Goal: Task Accomplishment & Management: Manage account settings

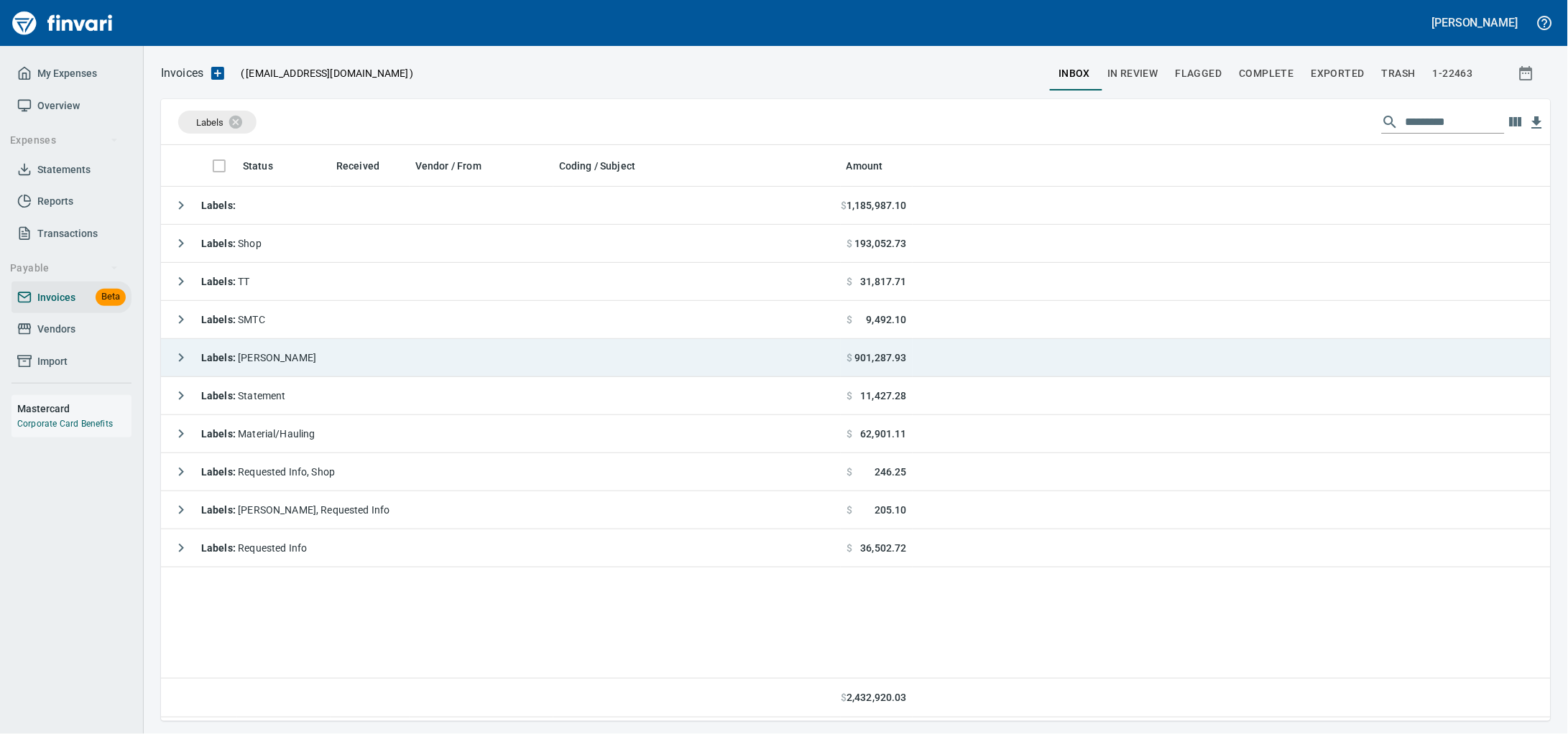
scroll to position [563, 1362]
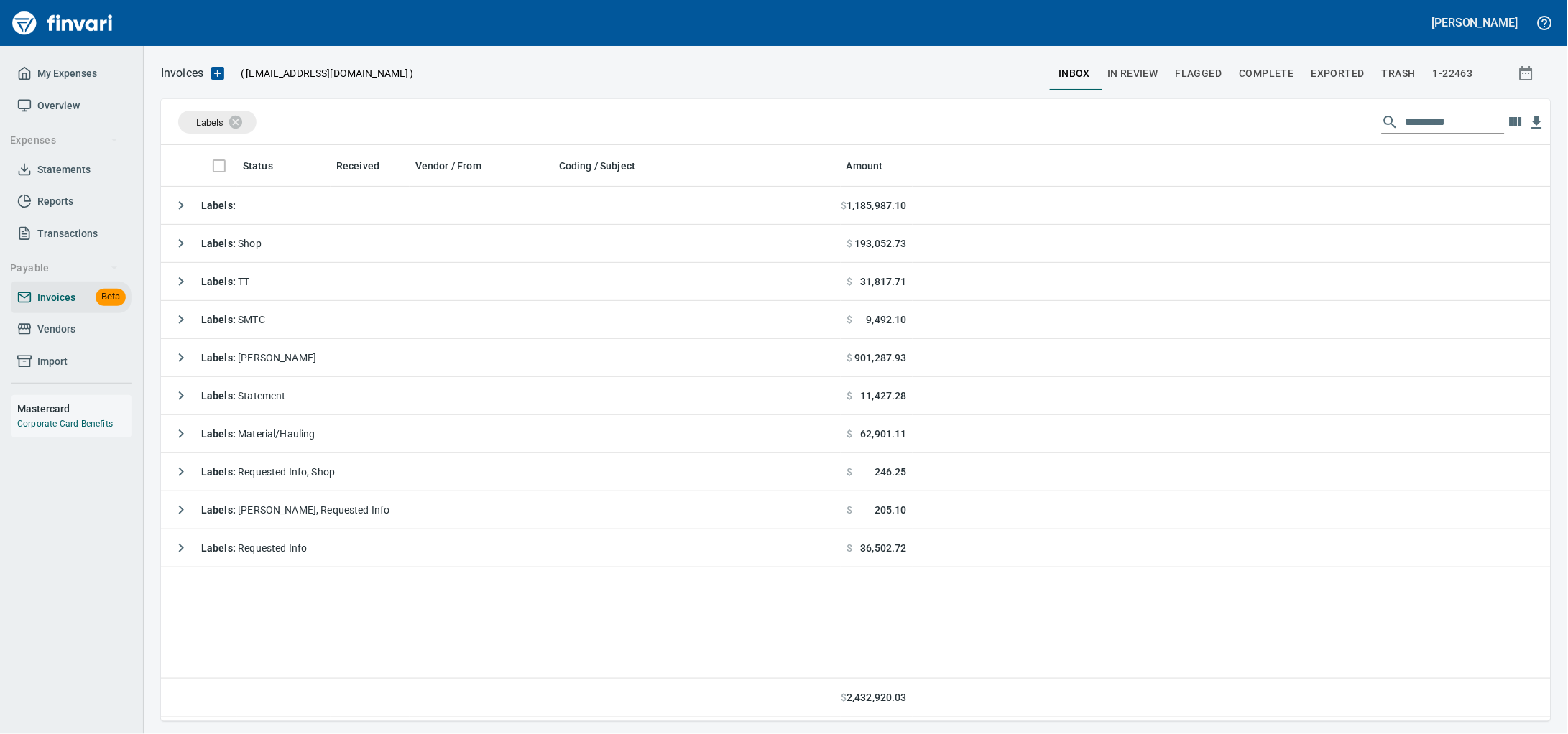
click at [220, 69] on icon "button" at bounding box center [218, 73] width 13 height 13
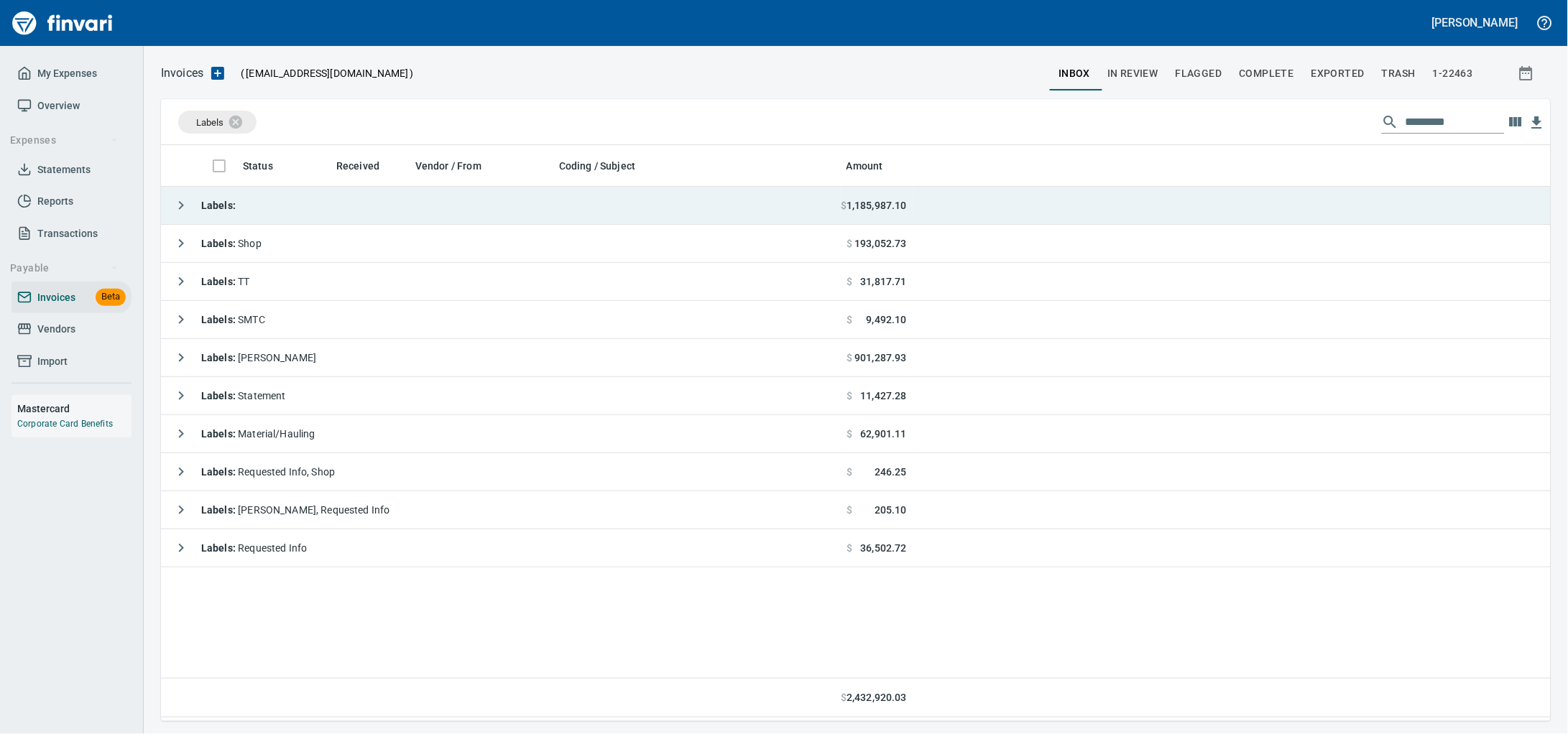
click at [442, 214] on td "Labels :" at bounding box center [500, 206] width 680 height 38
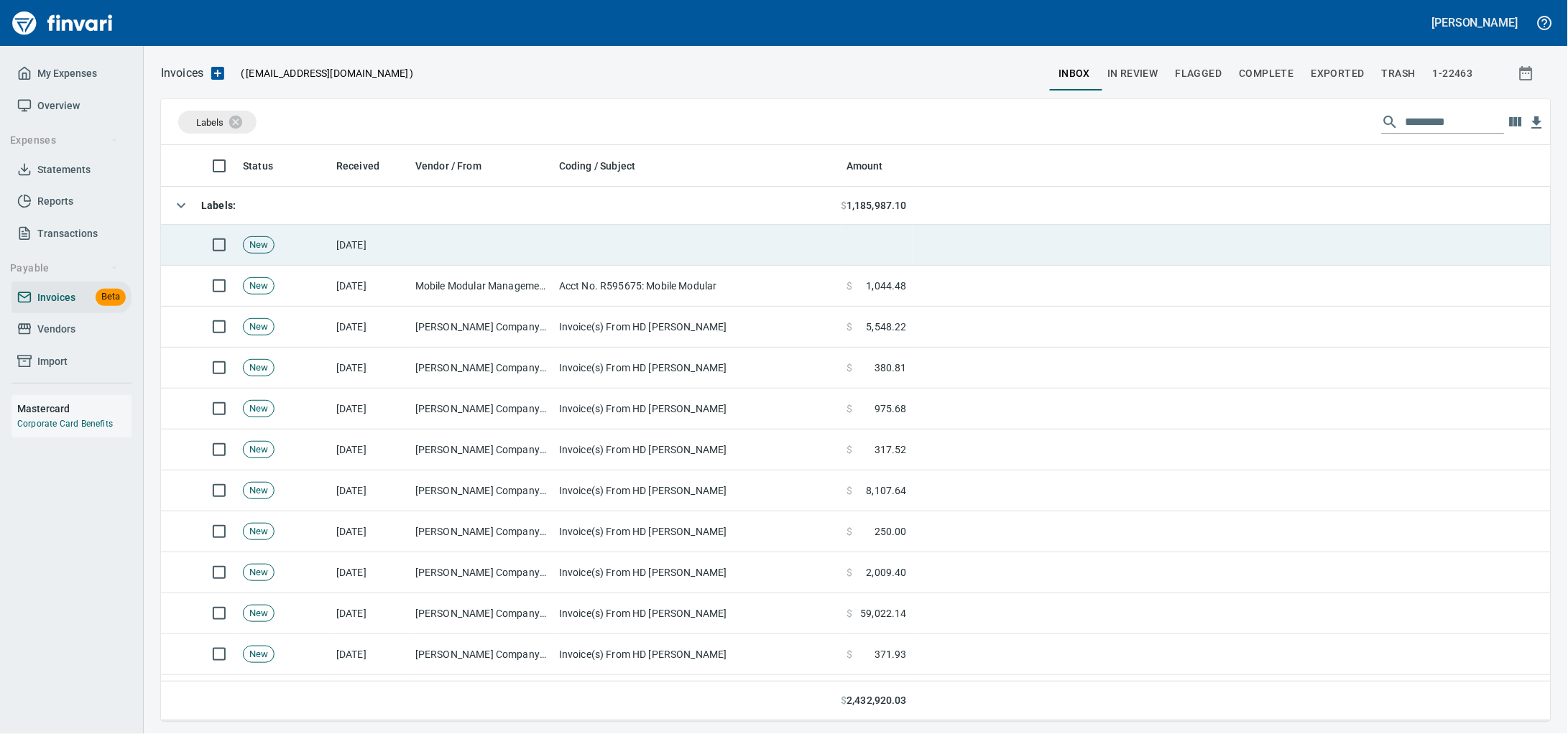
click at [452, 253] on td at bounding box center [481, 245] width 144 height 41
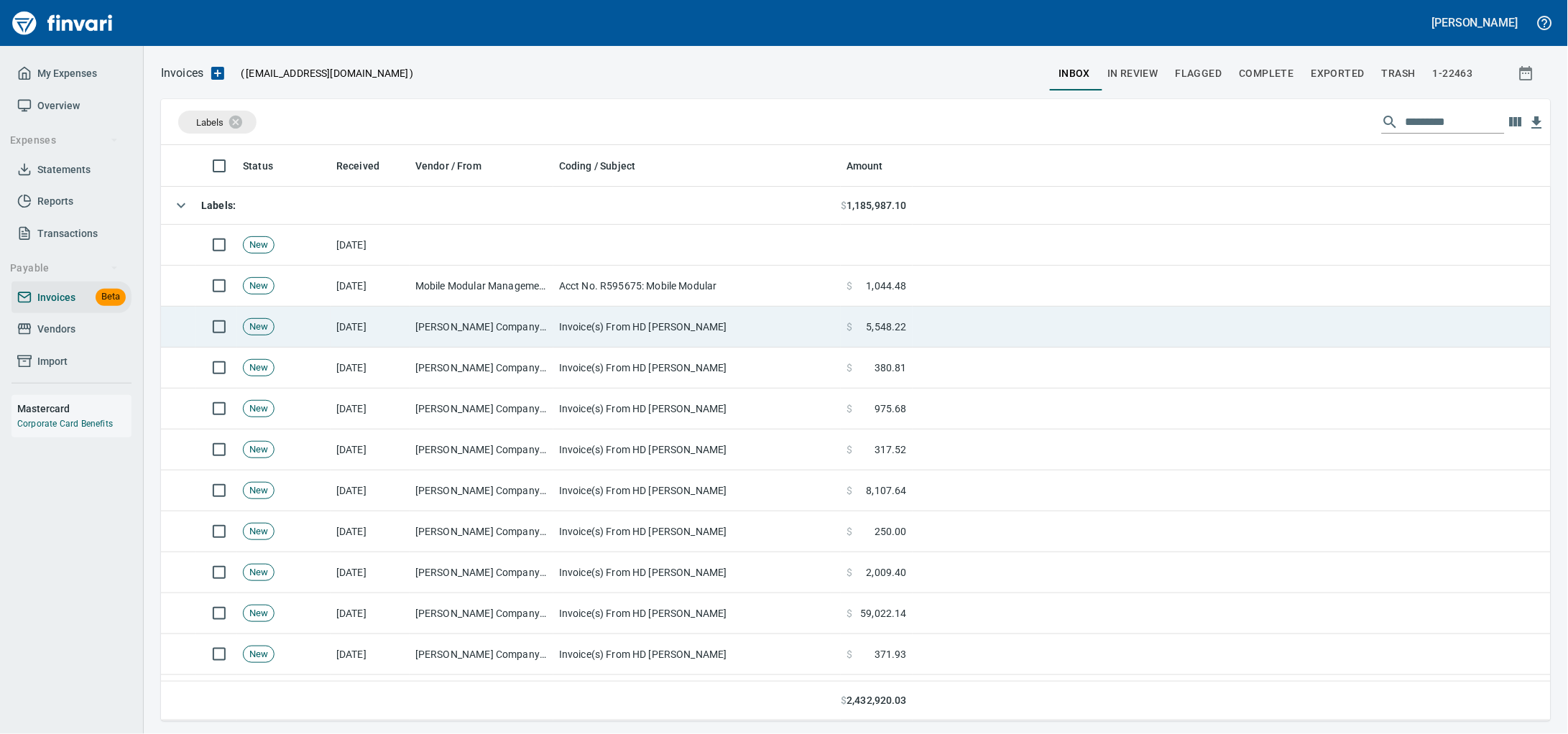
scroll to position [563, 1362]
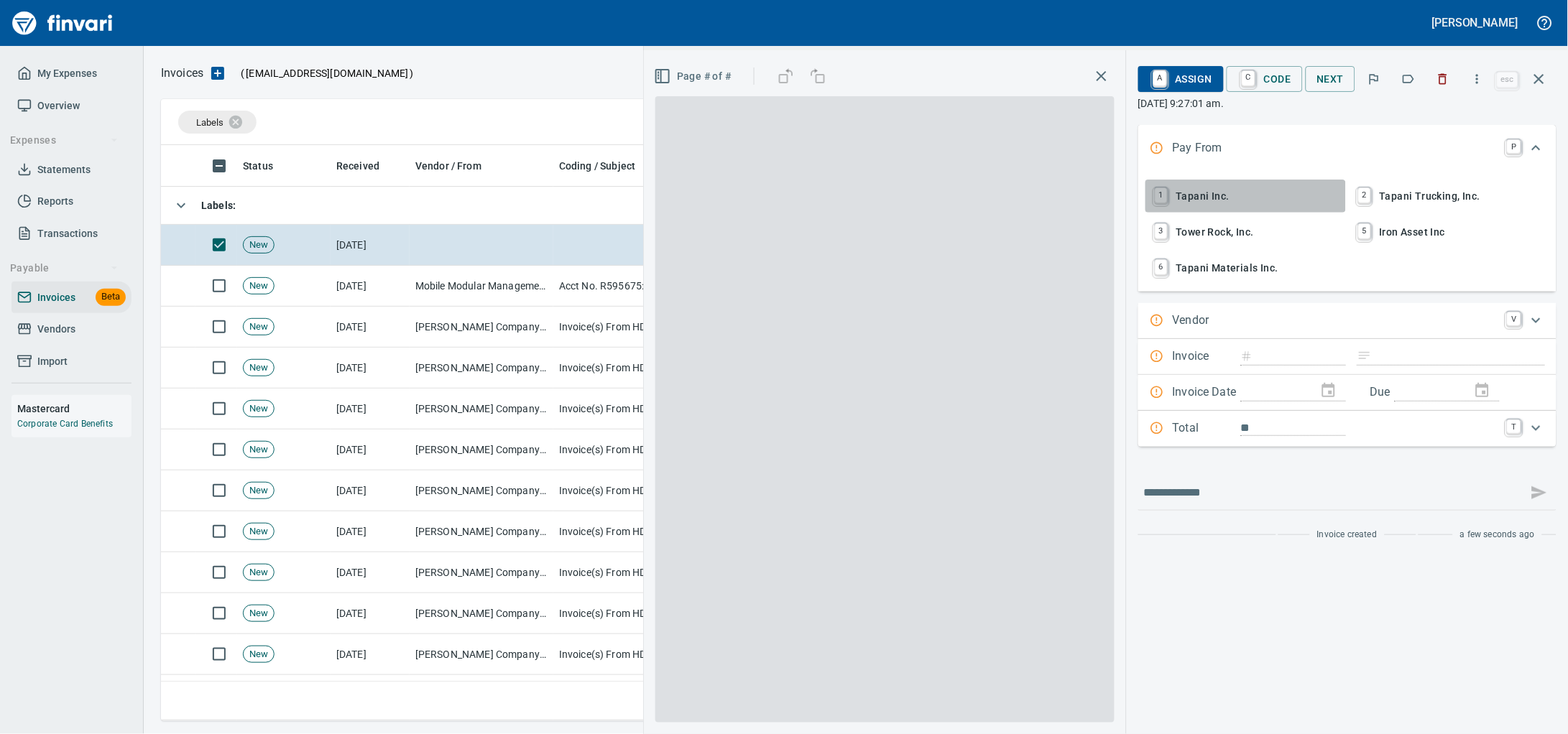
click at [1154, 203] on span "1 Tapani Inc." at bounding box center [1245, 197] width 189 height 25
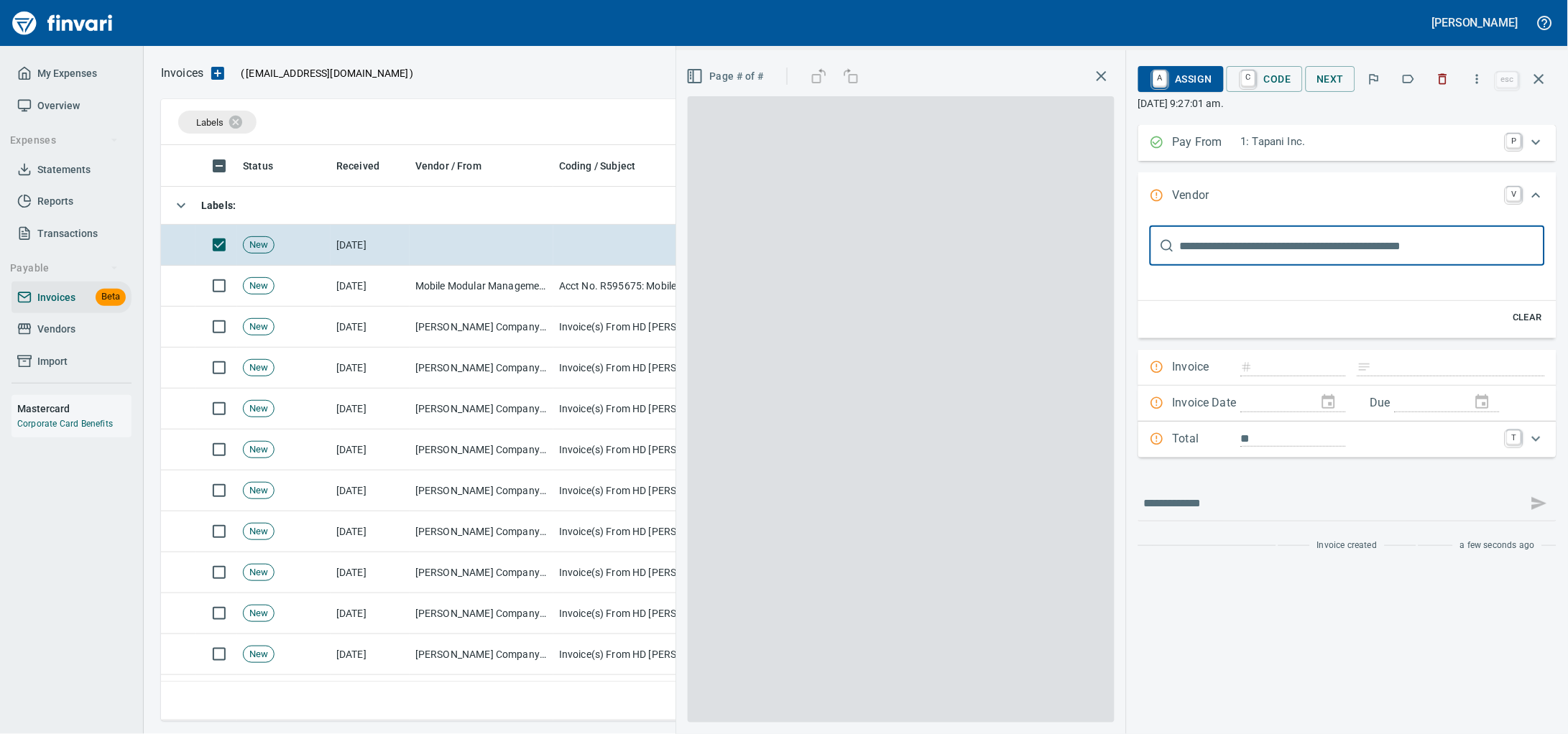
scroll to position [0, 0]
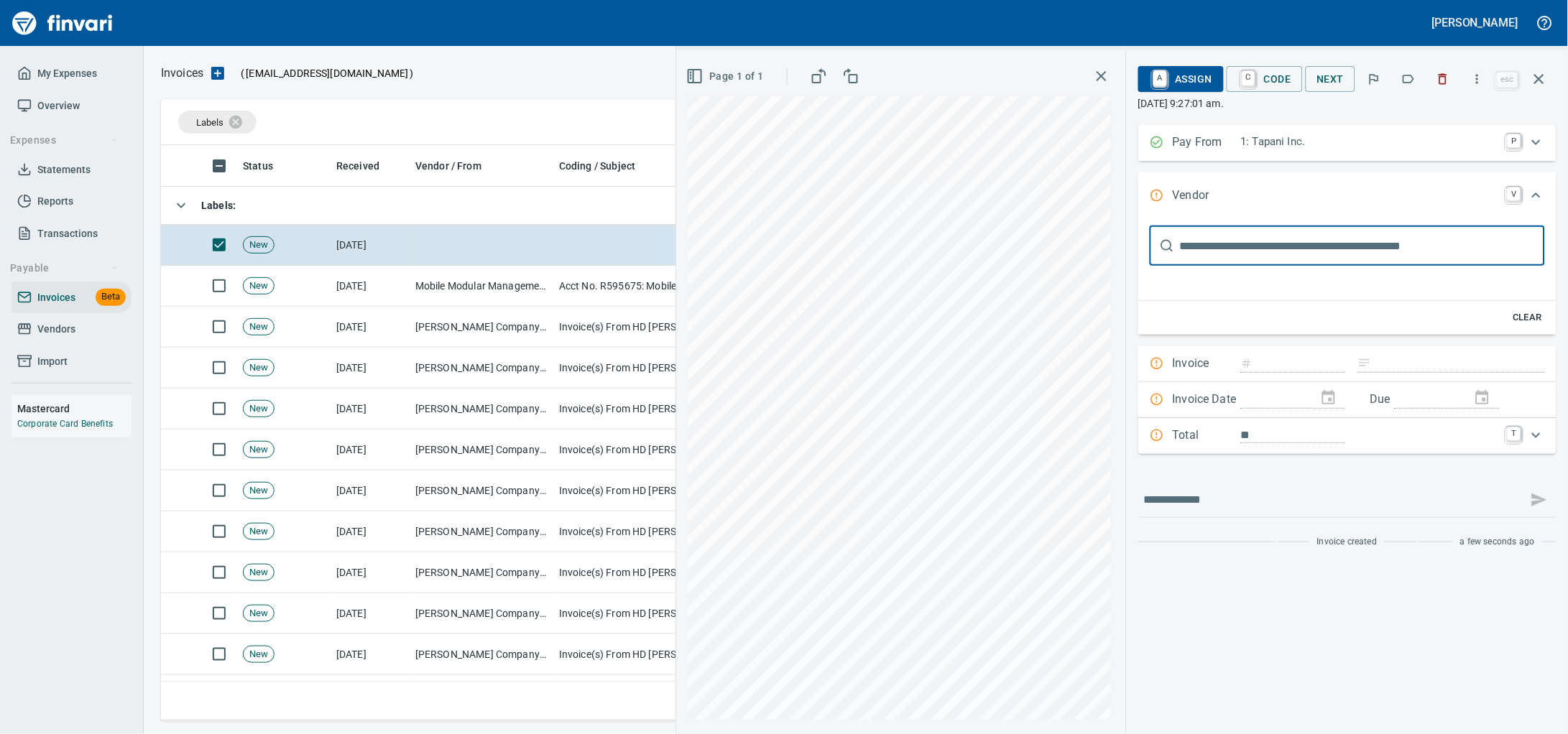
click at [1218, 257] on input "text" at bounding box center [1362, 245] width 365 height 40
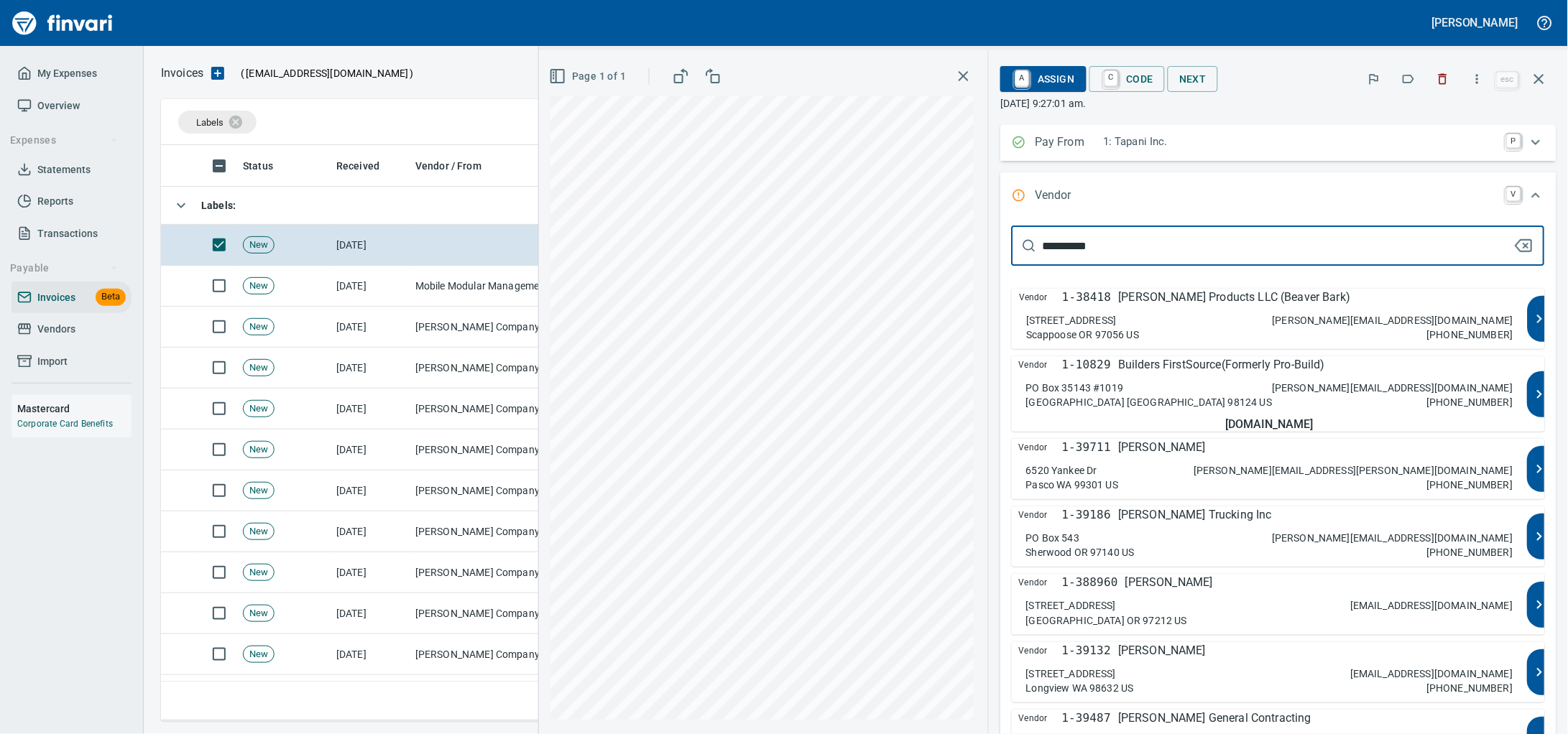
type input "**********"
type input "*****"
type input "**********"
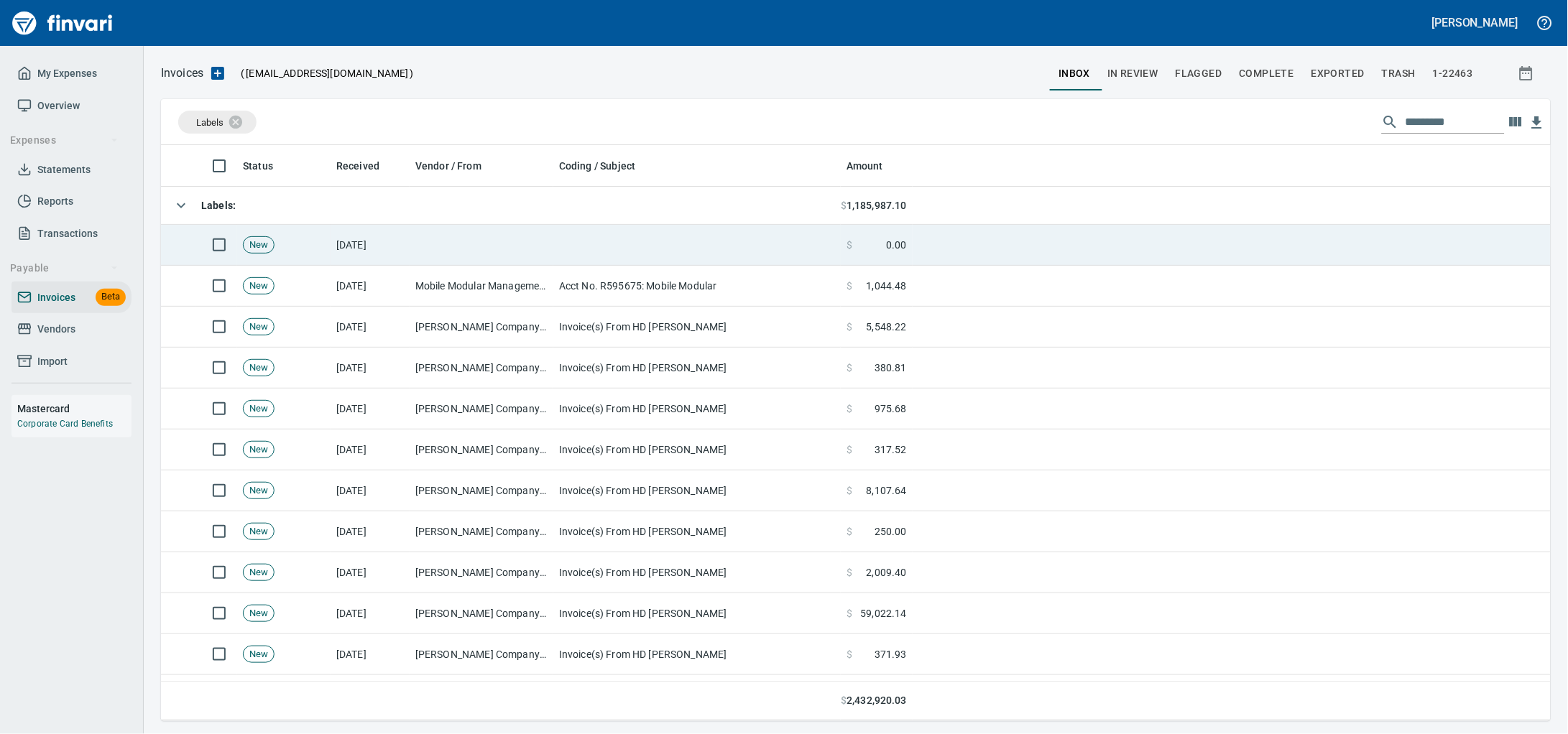
click at [585, 248] on td at bounding box center [697, 245] width 287 height 41
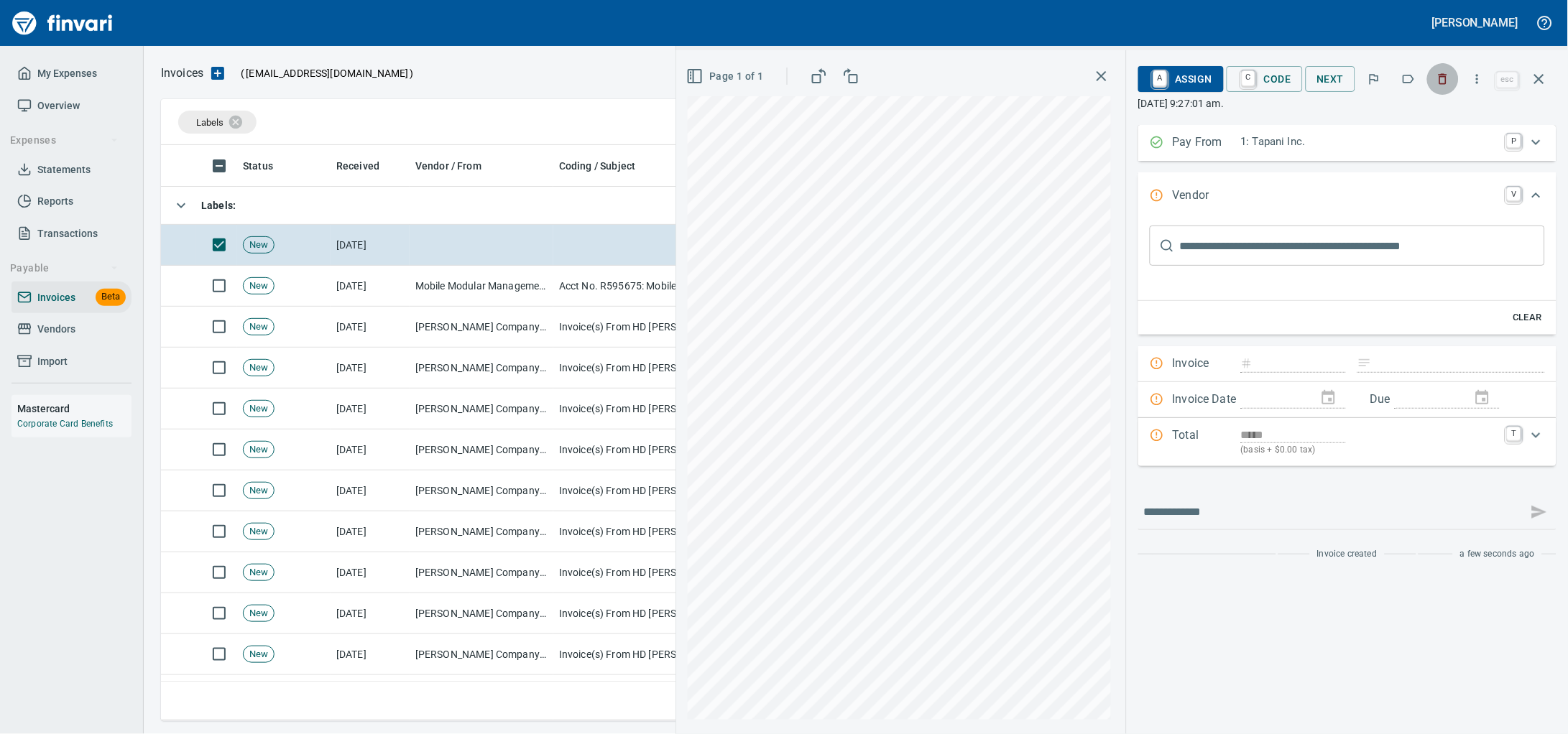
click at [1439, 79] on icon "button" at bounding box center [1443, 79] width 8 height 11
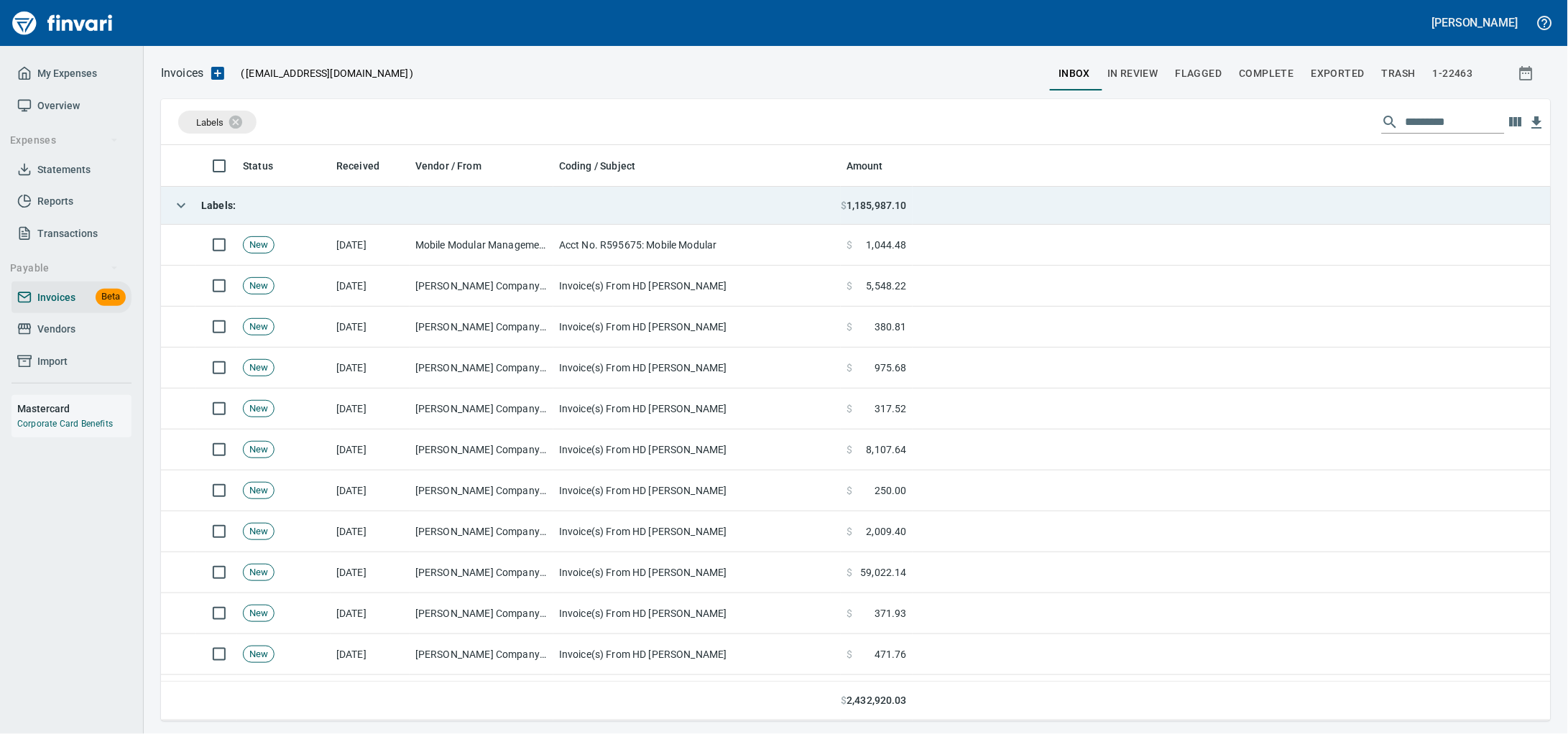
click at [497, 213] on td "Labels :" at bounding box center [500, 206] width 680 height 38
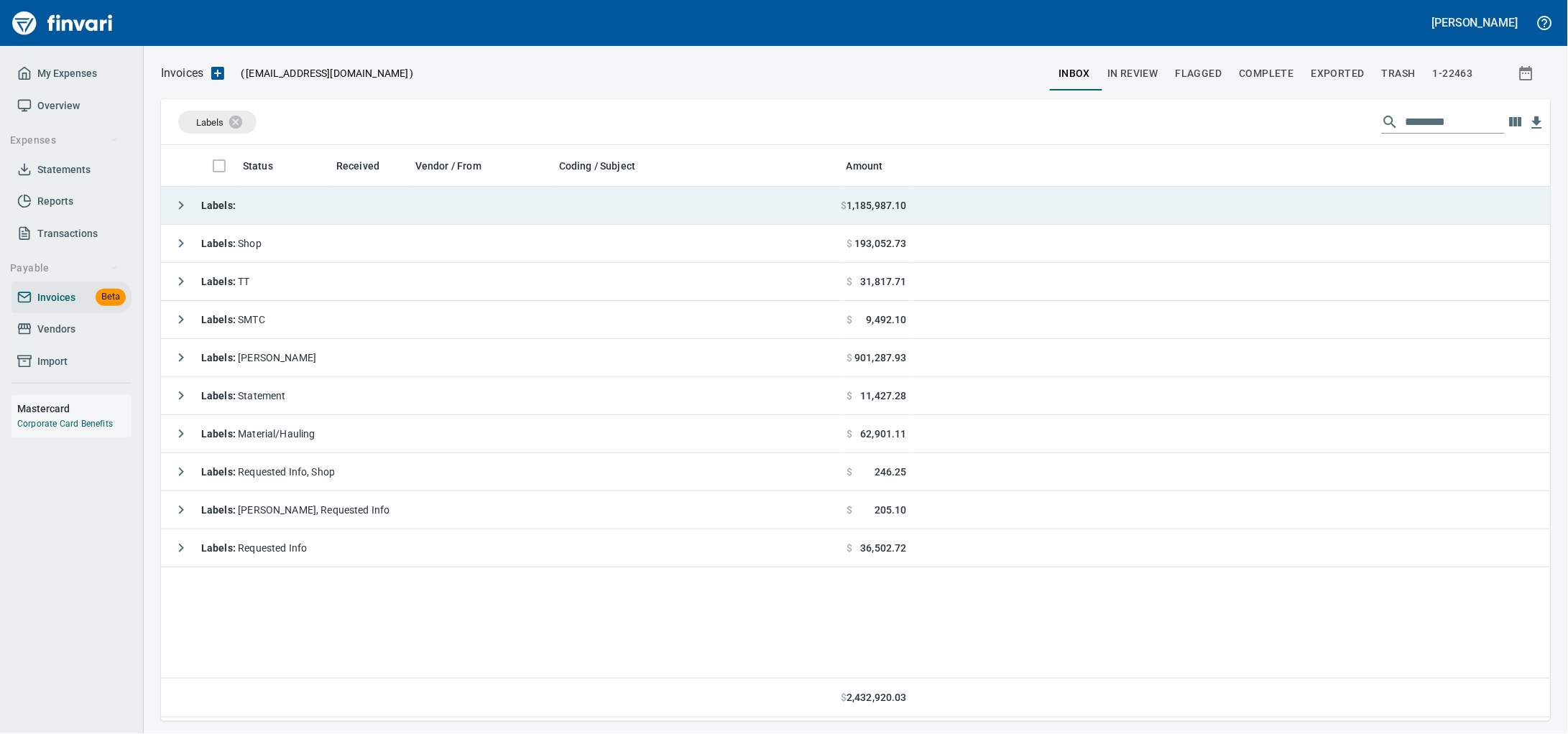
scroll to position [563, 1362]
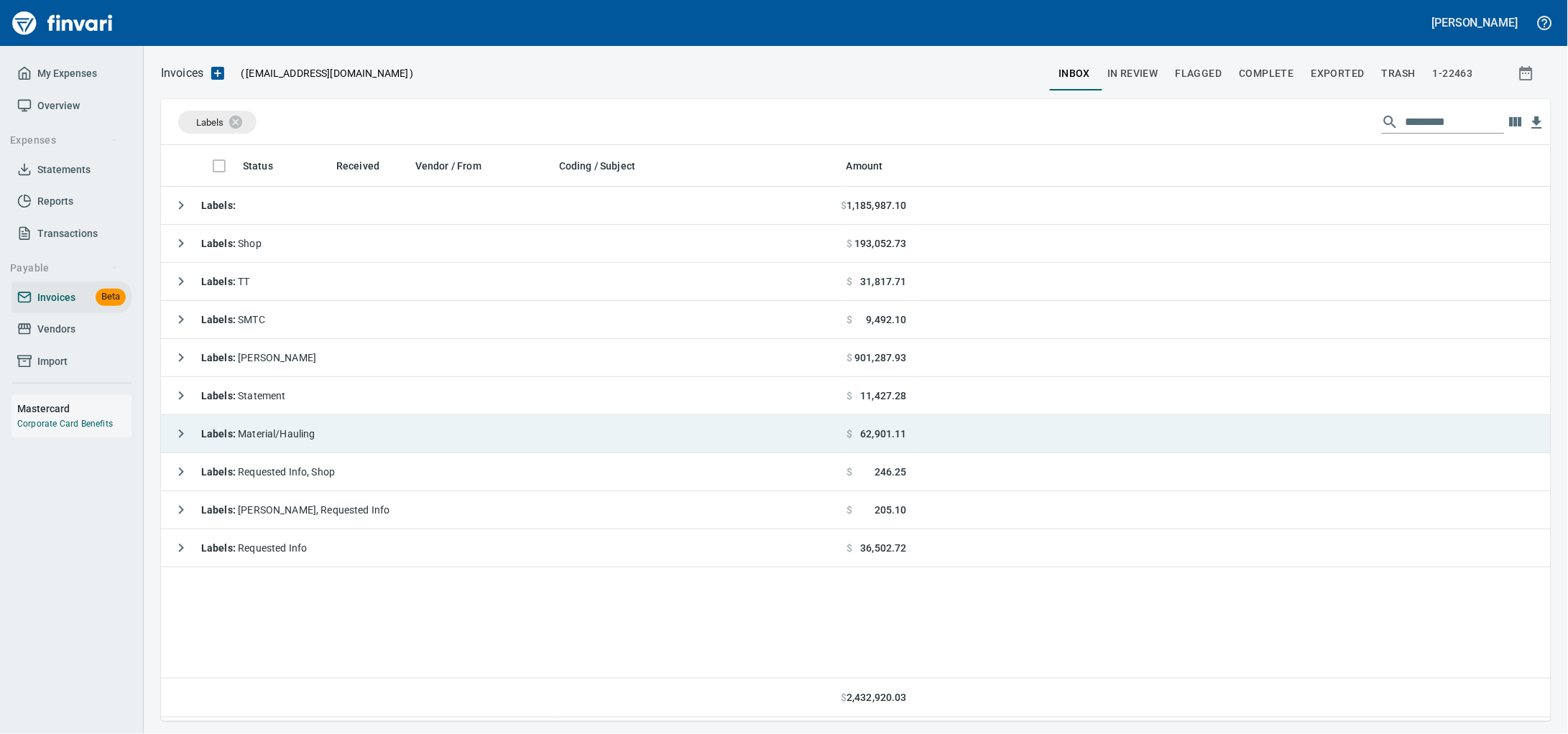
click at [384, 441] on td "Labels : Material/Hauling" at bounding box center [500, 434] width 680 height 38
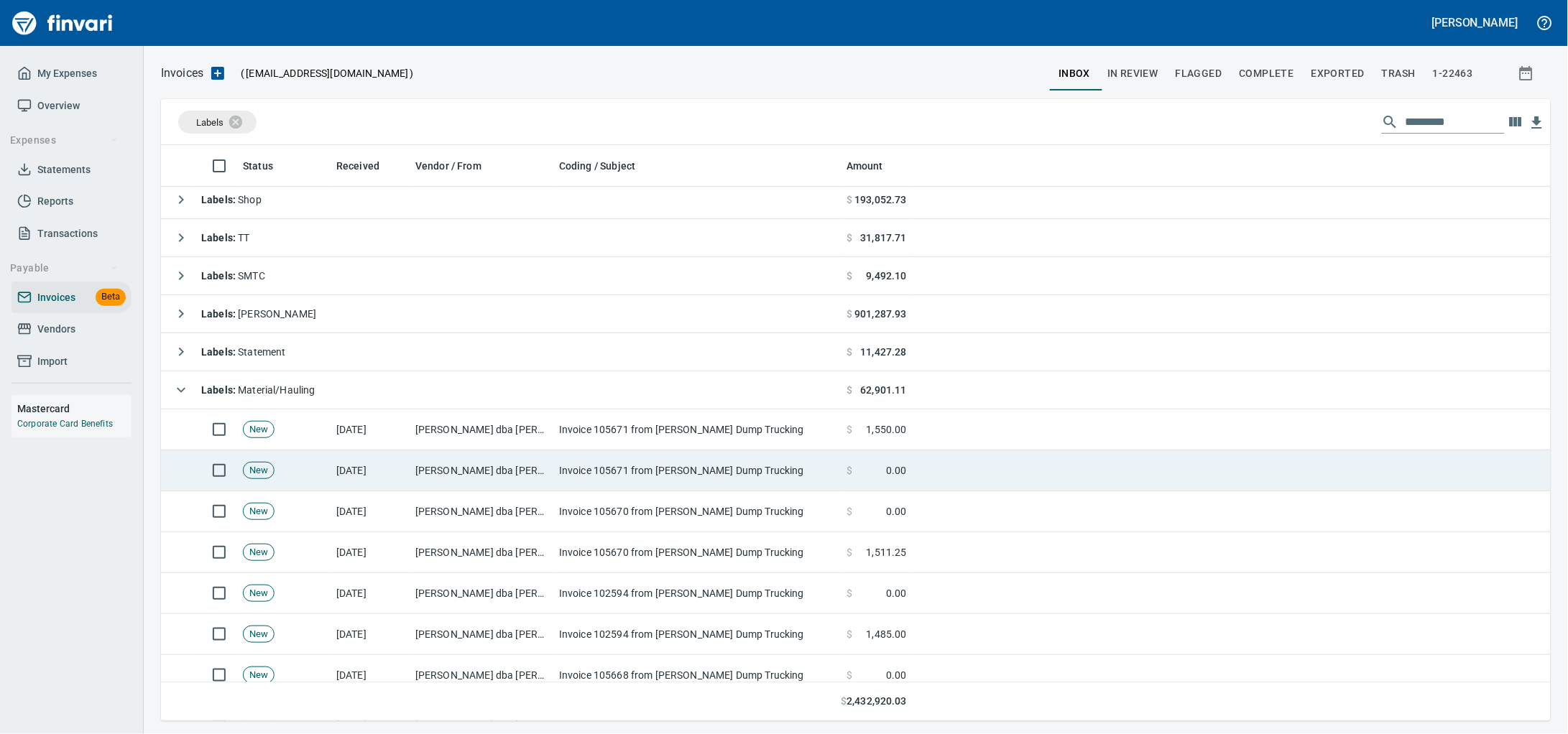
scroll to position [0, 0]
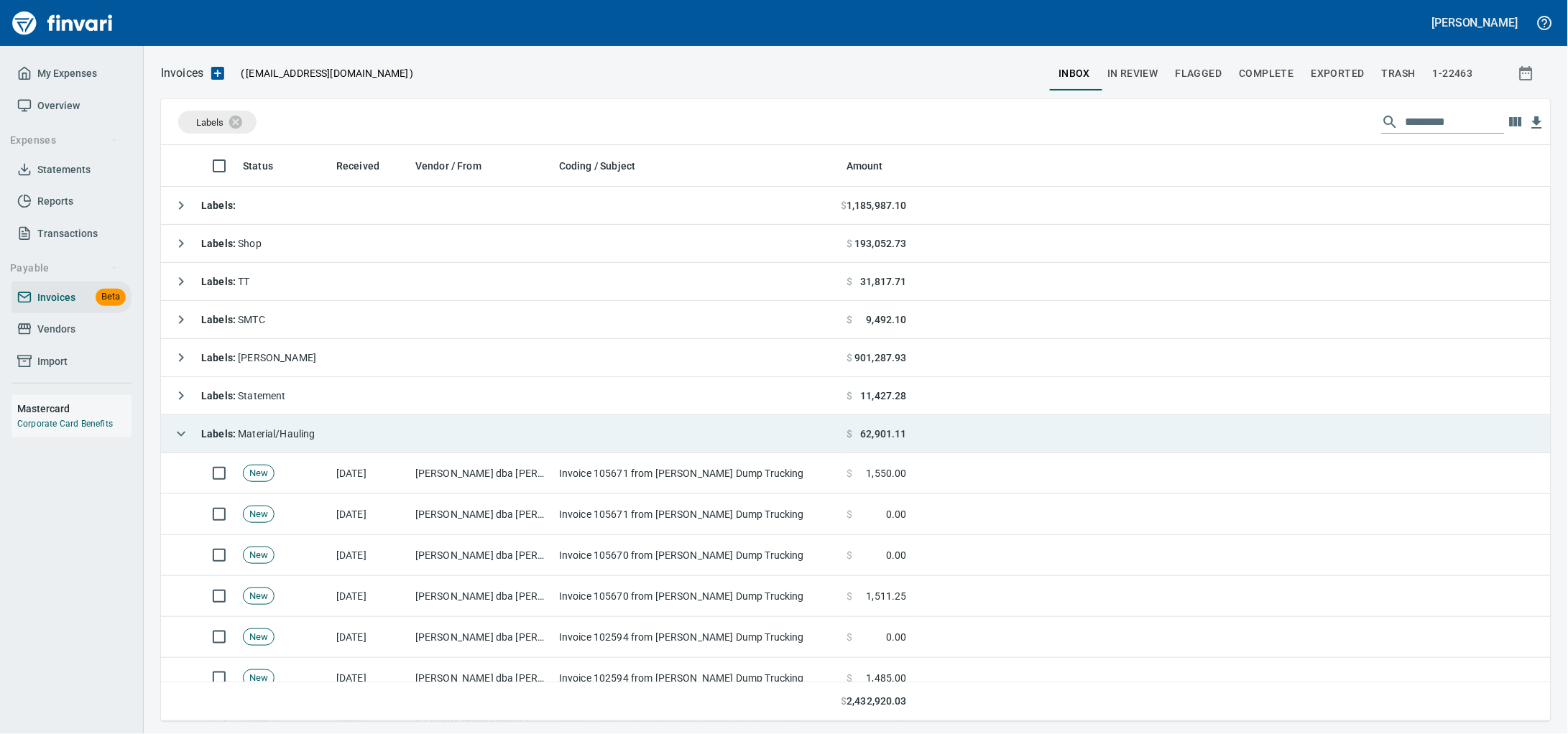
click at [373, 448] on td "Labels : Material/Hauling" at bounding box center [500, 434] width 680 height 38
